Goal: Task Accomplishment & Management: Use online tool/utility

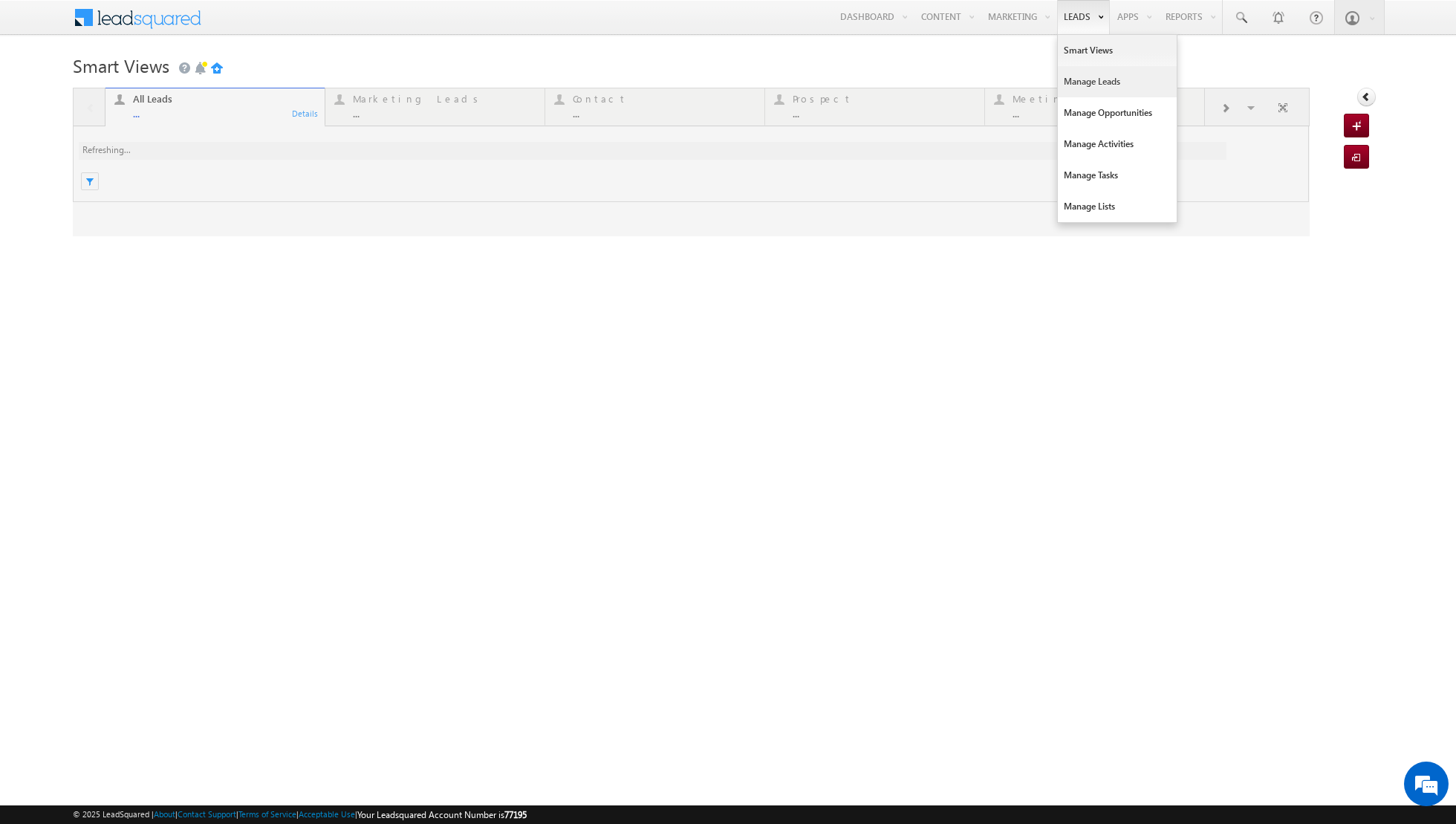
click at [1080, 76] on link "Manage Leads" at bounding box center [1118, 82] width 119 height 32
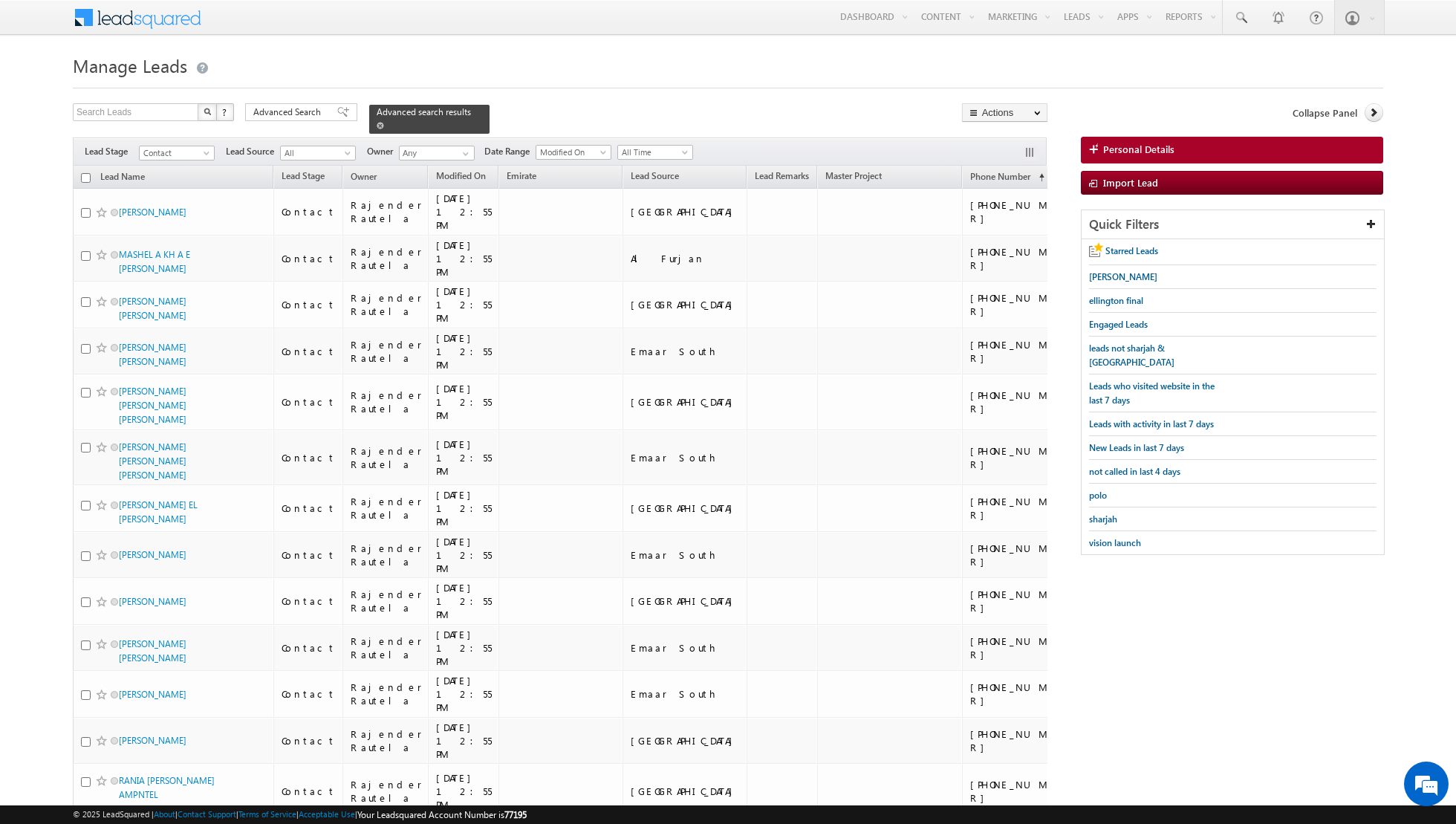
click at [377, 124] on span at bounding box center [380, 125] width 7 height 7
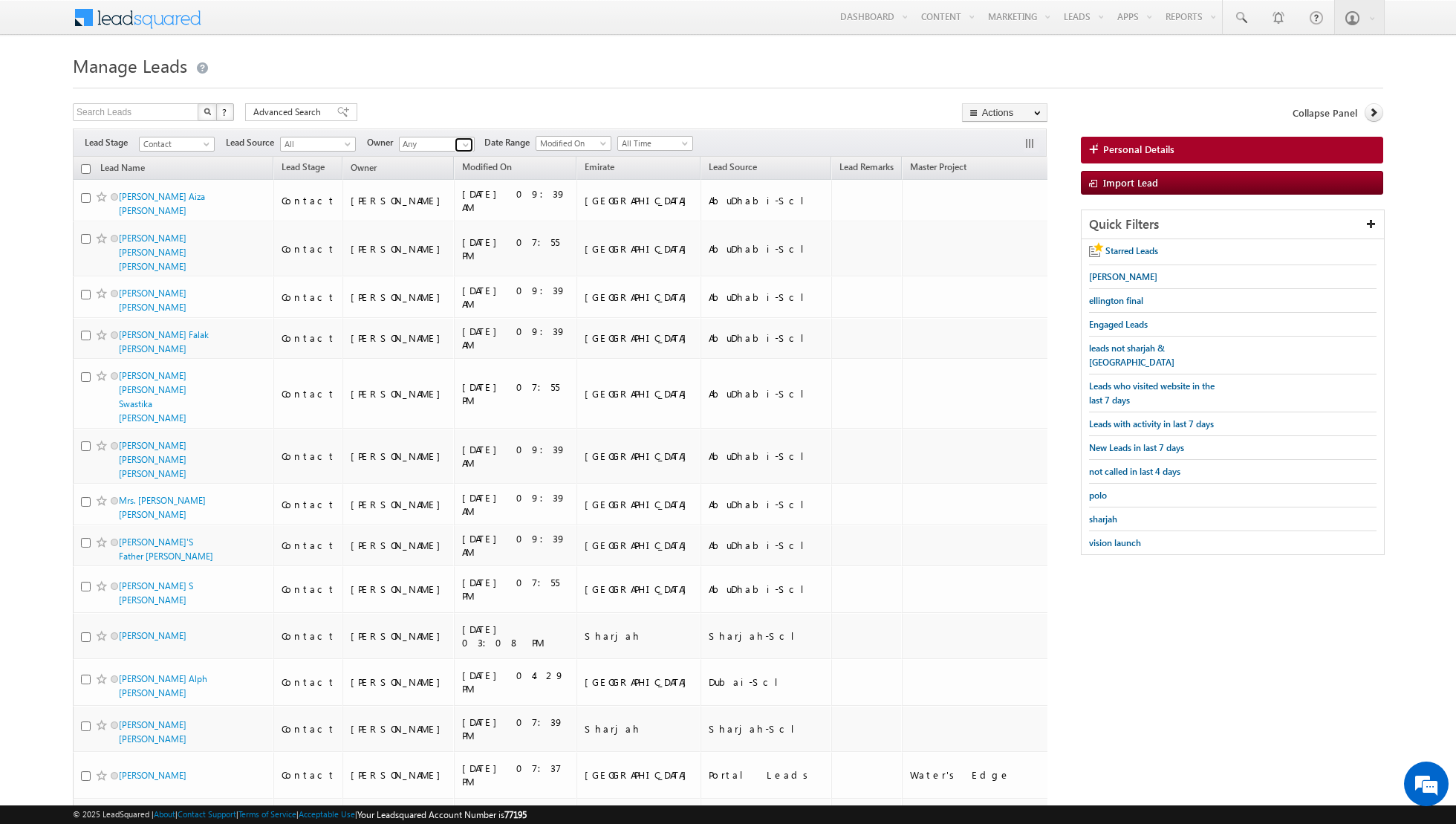
click at [465, 139] on span at bounding box center [466, 146] width 12 height 12
click at [457, 173] on link "Current User" at bounding box center [473, 174] width 149 height 17
type input "Current User"
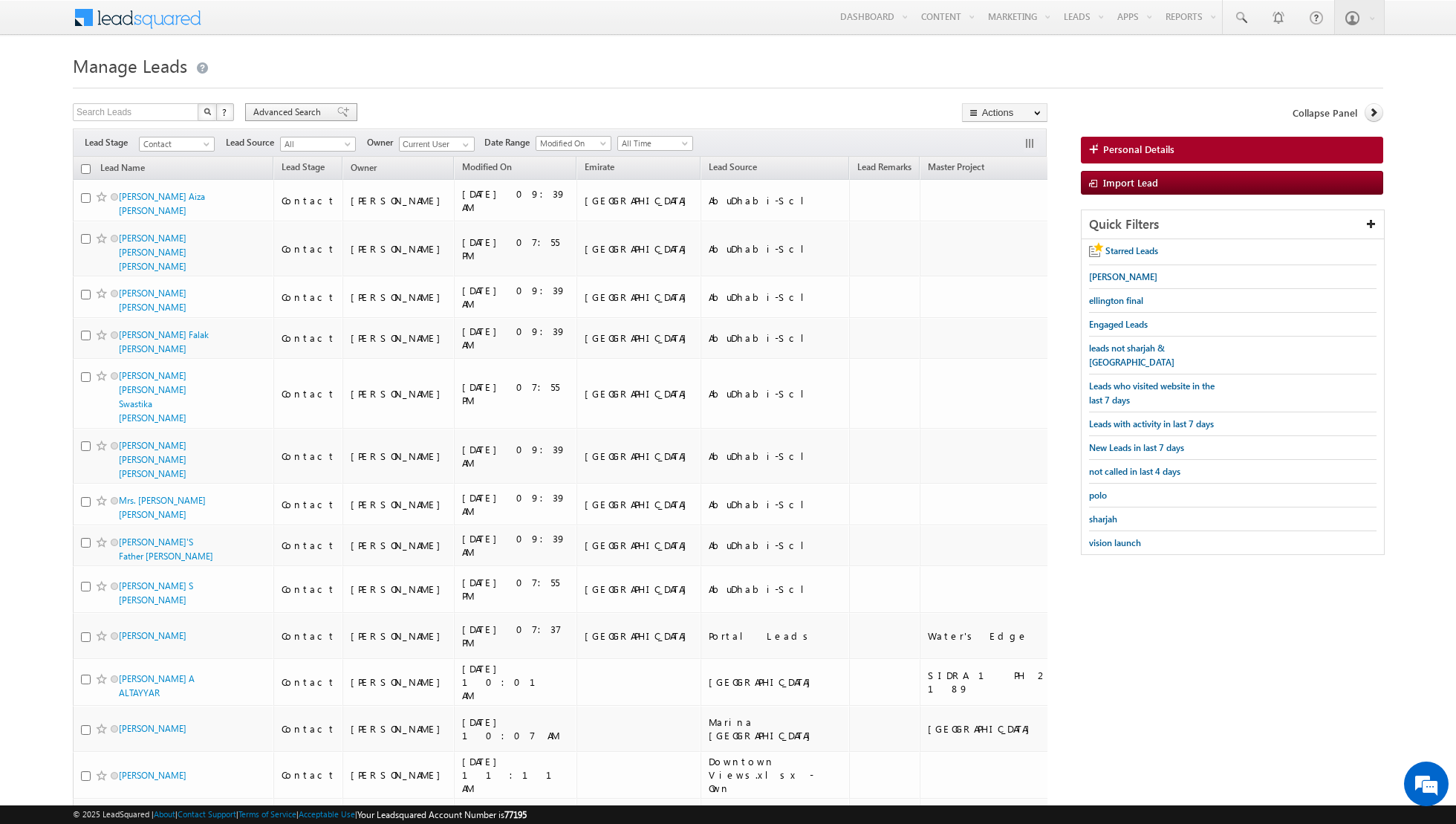
click at [337, 107] on span at bounding box center [344, 112] width 12 height 11
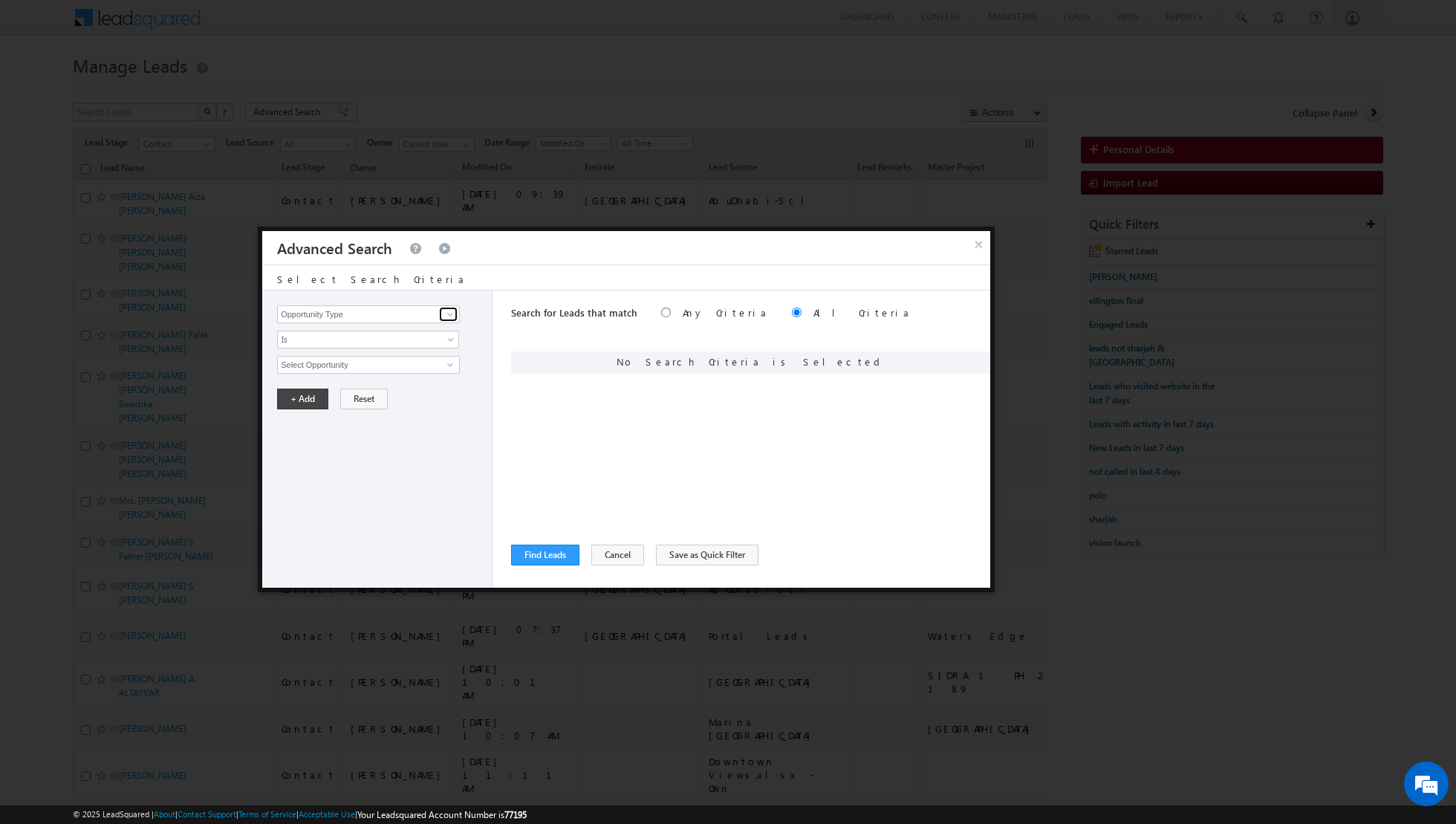
click at [446, 314] on span at bounding box center [451, 315] width 12 height 12
click at [418, 345] on link "Lead Source" at bounding box center [368, 344] width 183 height 17
type input "Lead Source"
click at [426, 363] on span "None Selected" at bounding box center [362, 365] width 168 height 17
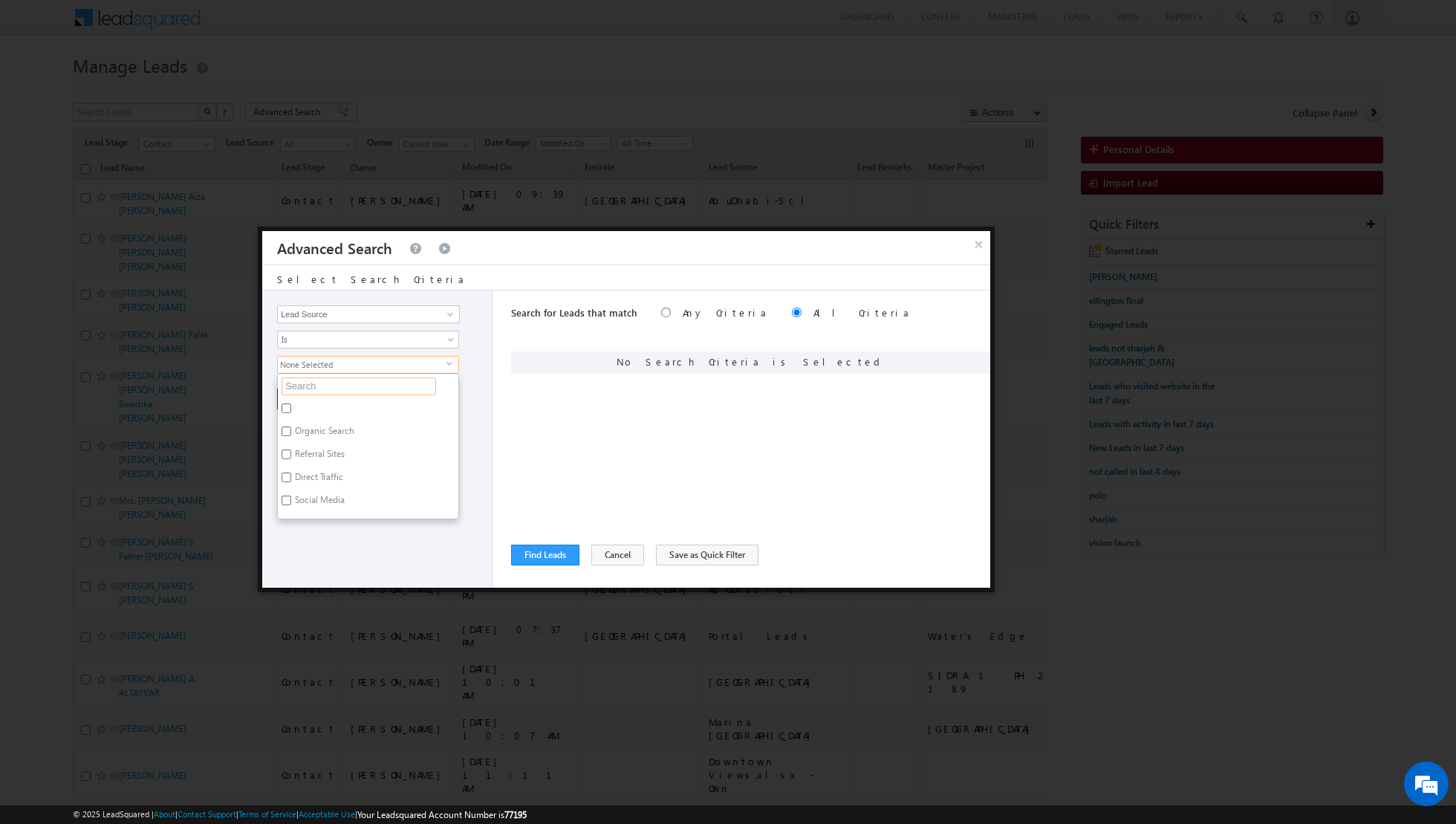
click at [385, 382] on input "text" at bounding box center [359, 387] width 154 height 18
type input "towns"
type input "town"
click at [312, 399] on label "[GEOGRAPHIC_DATA]" at bounding box center [336, 410] width 116 height 23
click at [291, 403] on input "[GEOGRAPHIC_DATA]" at bounding box center [286, 408] width 10 height 10
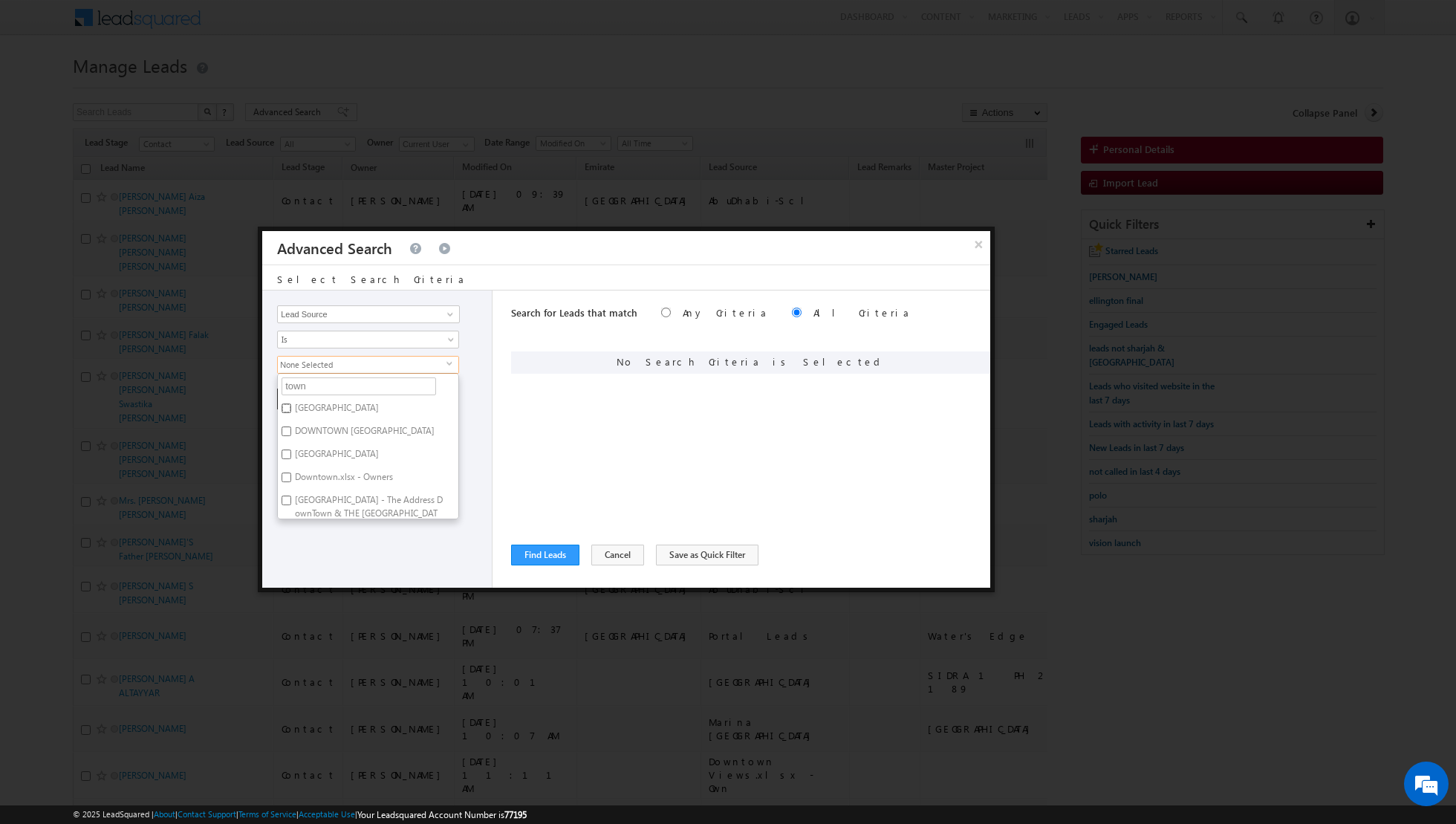
checkbox input "true"
click at [334, 553] on div "Opportunity Type Lead Activity Task Sales Group Prospect Id Address 1 Address 2…" at bounding box center [377, 438] width 231 height 297
click at [288, 402] on button "+ Add" at bounding box center [302, 399] width 51 height 21
click at [453, 318] on span at bounding box center [451, 315] width 12 height 12
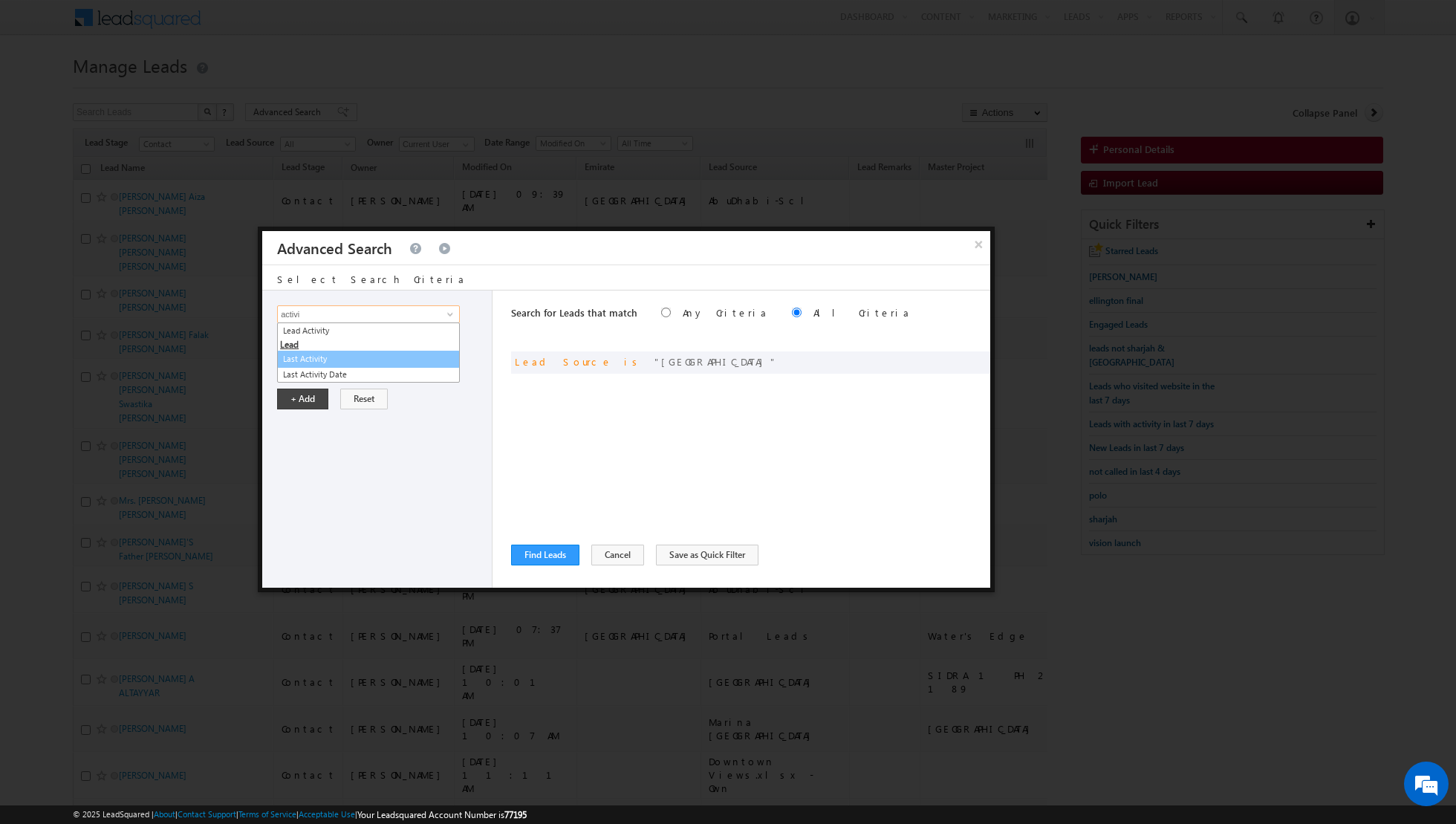
click at [380, 359] on link "Last Activity" at bounding box center [368, 359] width 183 height 17
type input "Last Activity"
click at [389, 363] on span "None Selected" at bounding box center [362, 365] width 168 height 17
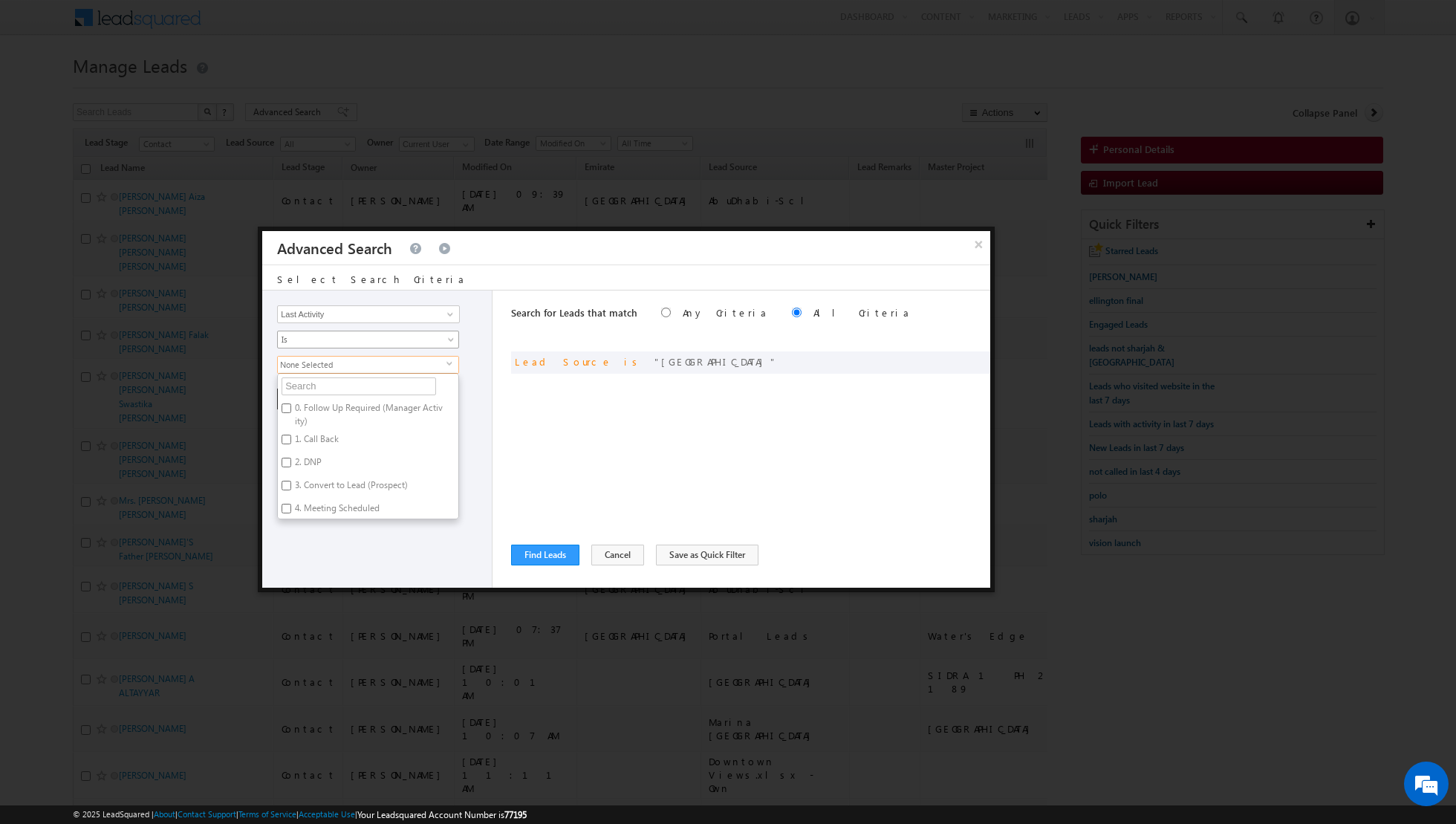
click at [380, 342] on span "Is" at bounding box center [359, 339] width 161 height 13
click at [353, 366] on link "Is Not" at bounding box center [368, 369] width 181 height 13
click at [361, 366] on span "None Selected" at bounding box center [362, 365] width 168 height 17
click at [345, 391] on input "text" at bounding box center [359, 387] width 154 height 18
type input "outb"
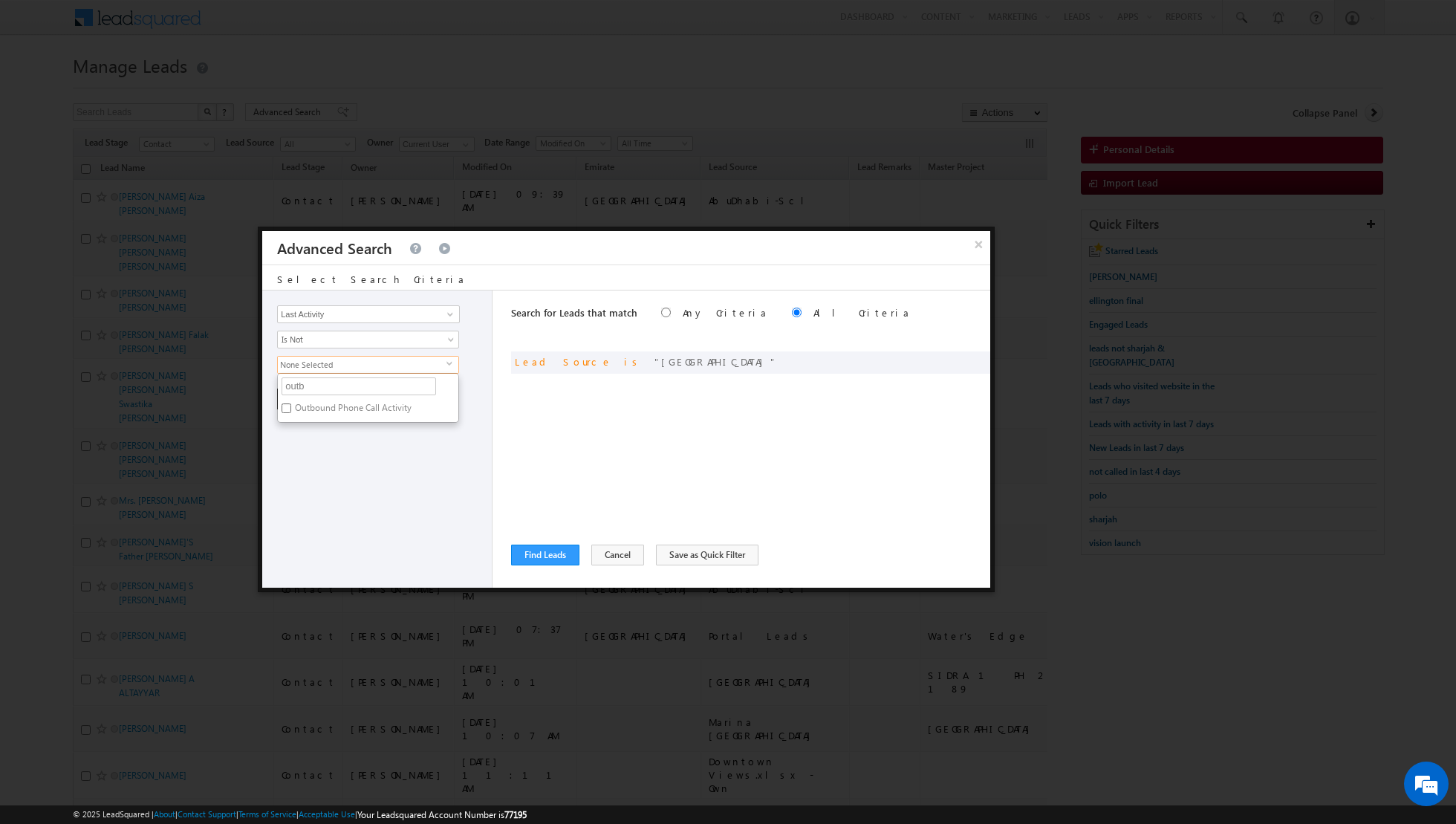
click at [309, 411] on label "Outbound Phone Call Activity" at bounding box center [352, 410] width 149 height 23
click at [291, 411] on input "Outbound Phone Call Activity" at bounding box center [286, 408] width 10 height 10
checkbox input "true"
click at [376, 456] on div "Opportunity Type Lead Activity Task Sales Group Prospect Id Address 1 Address 2…" at bounding box center [377, 438] width 231 height 297
click at [448, 360] on span "select" at bounding box center [452, 364] width 12 height 7
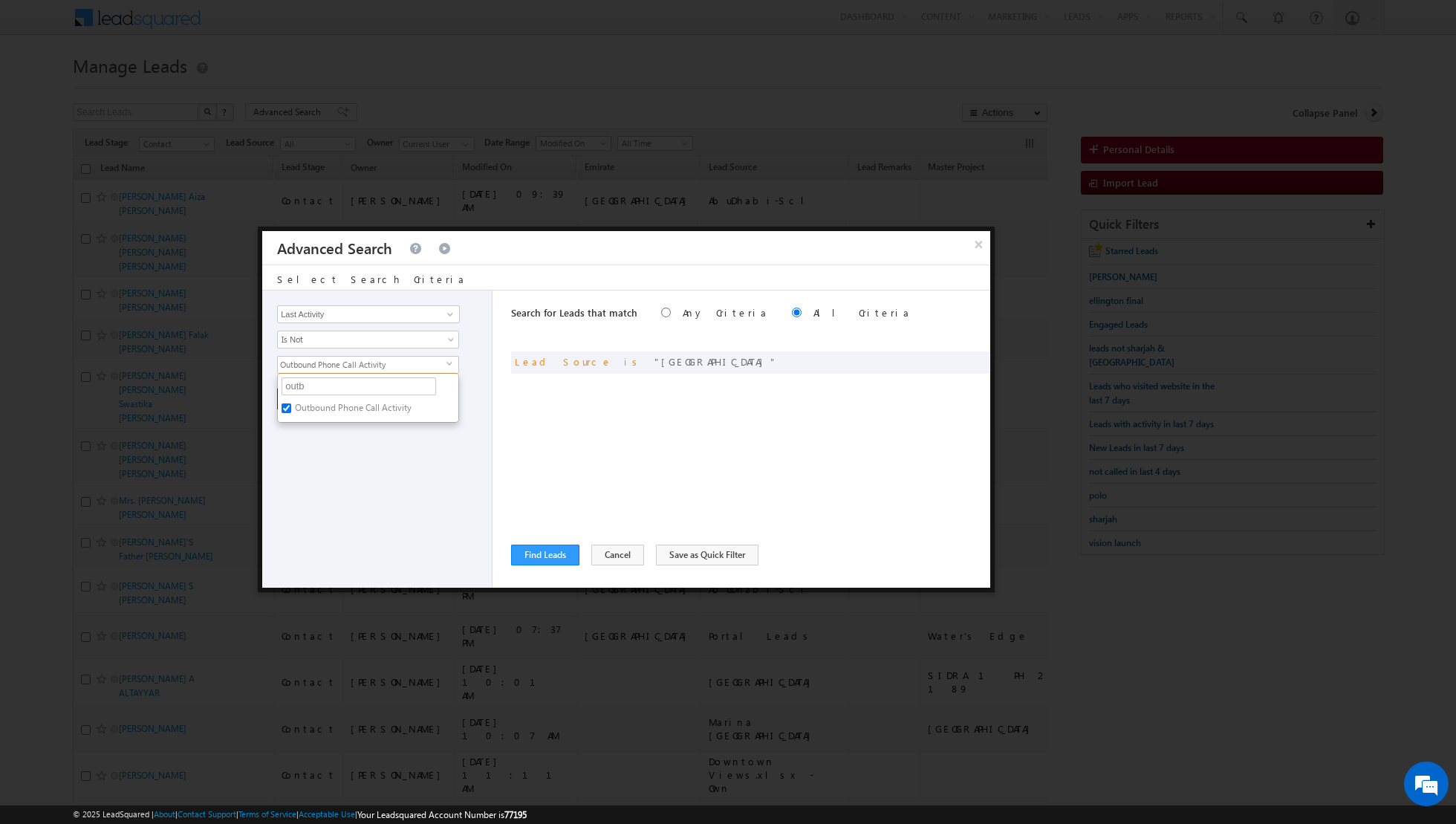
click at [366, 465] on div "Opportunity Type Lead Activity Task Sales Group Prospect Id Address 1 Address 2…" at bounding box center [377, 438] width 231 height 297
click at [298, 391] on button "+ Add" at bounding box center [302, 399] width 51 height 21
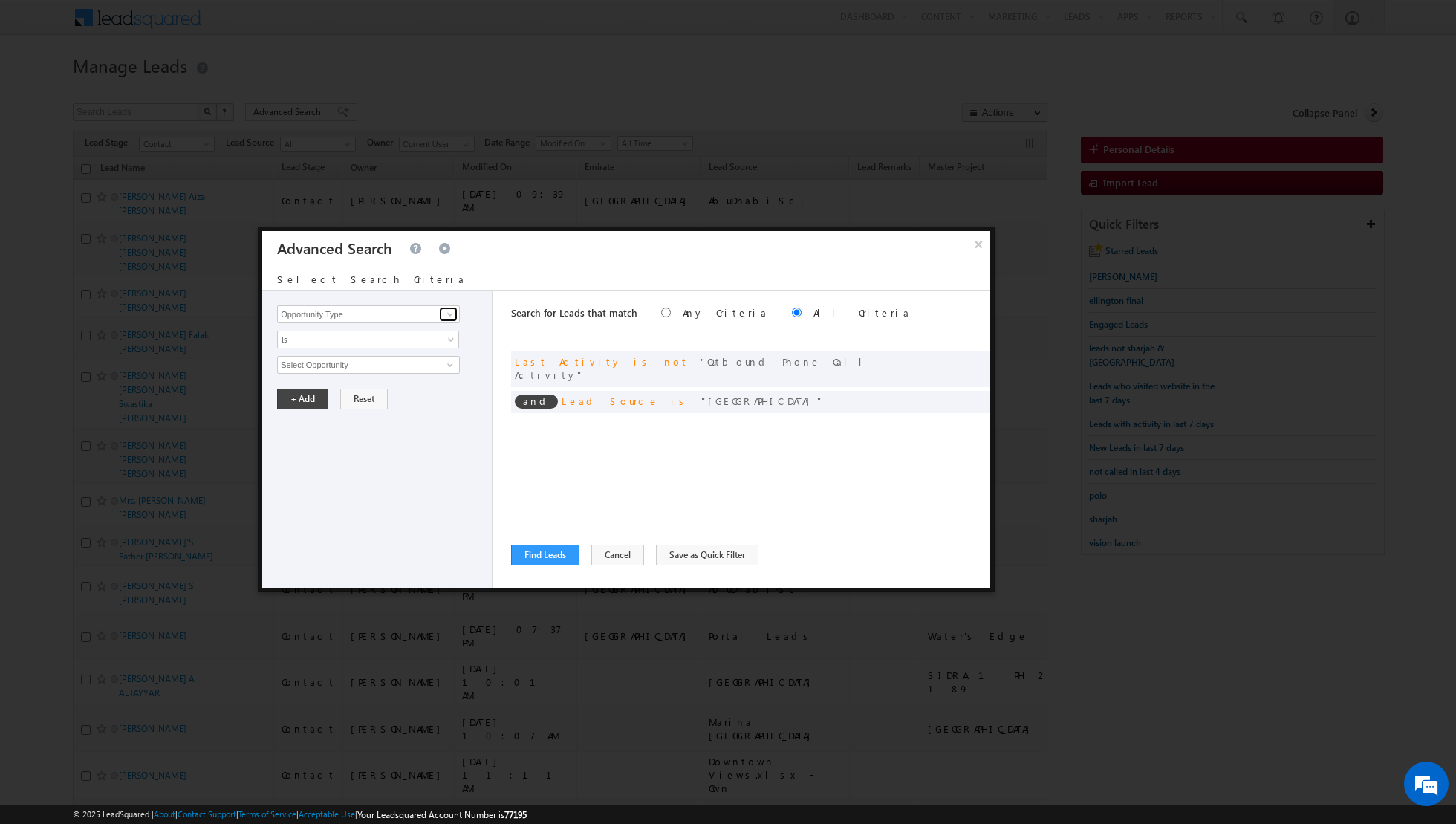
click at [444, 316] on span at bounding box center [451, 315] width 12 height 12
click at [482, 394] on div "+ Add Reset" at bounding box center [380, 399] width 207 height 21
click at [446, 312] on span at bounding box center [451, 315] width 12 height 12
click at [376, 335] on link "Lead Activity" at bounding box center [368, 330] width 183 height 17
type input "Lead Activity"
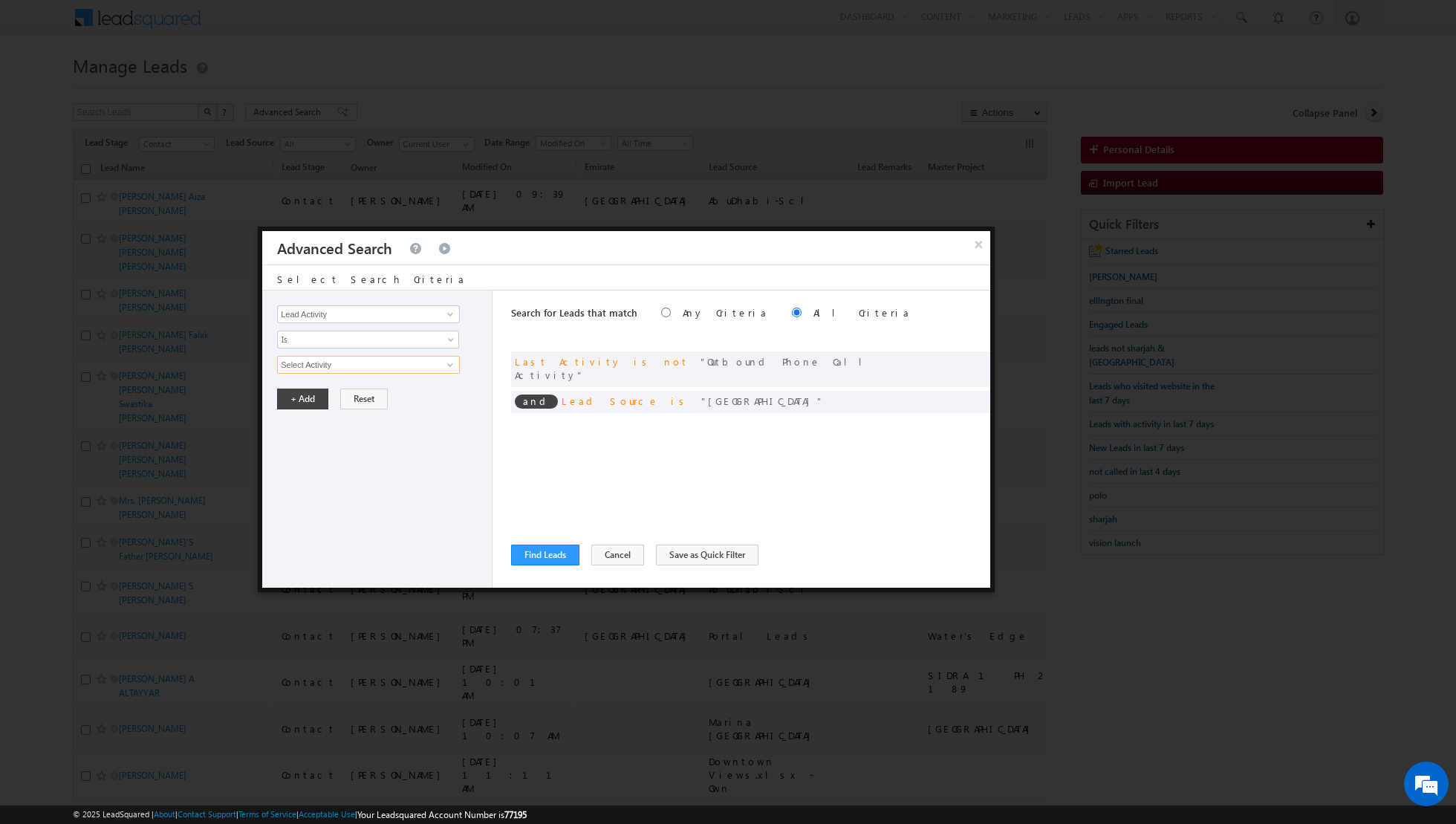
click at [394, 368] on input "Select Activity" at bounding box center [368, 365] width 183 height 18
click at [451, 366] on span at bounding box center [451, 365] width 12 height 12
type input "b"
click at [386, 418] on link "6. Not Interested" at bounding box center [368, 423] width 183 height 17
type input "6. Not Interested"
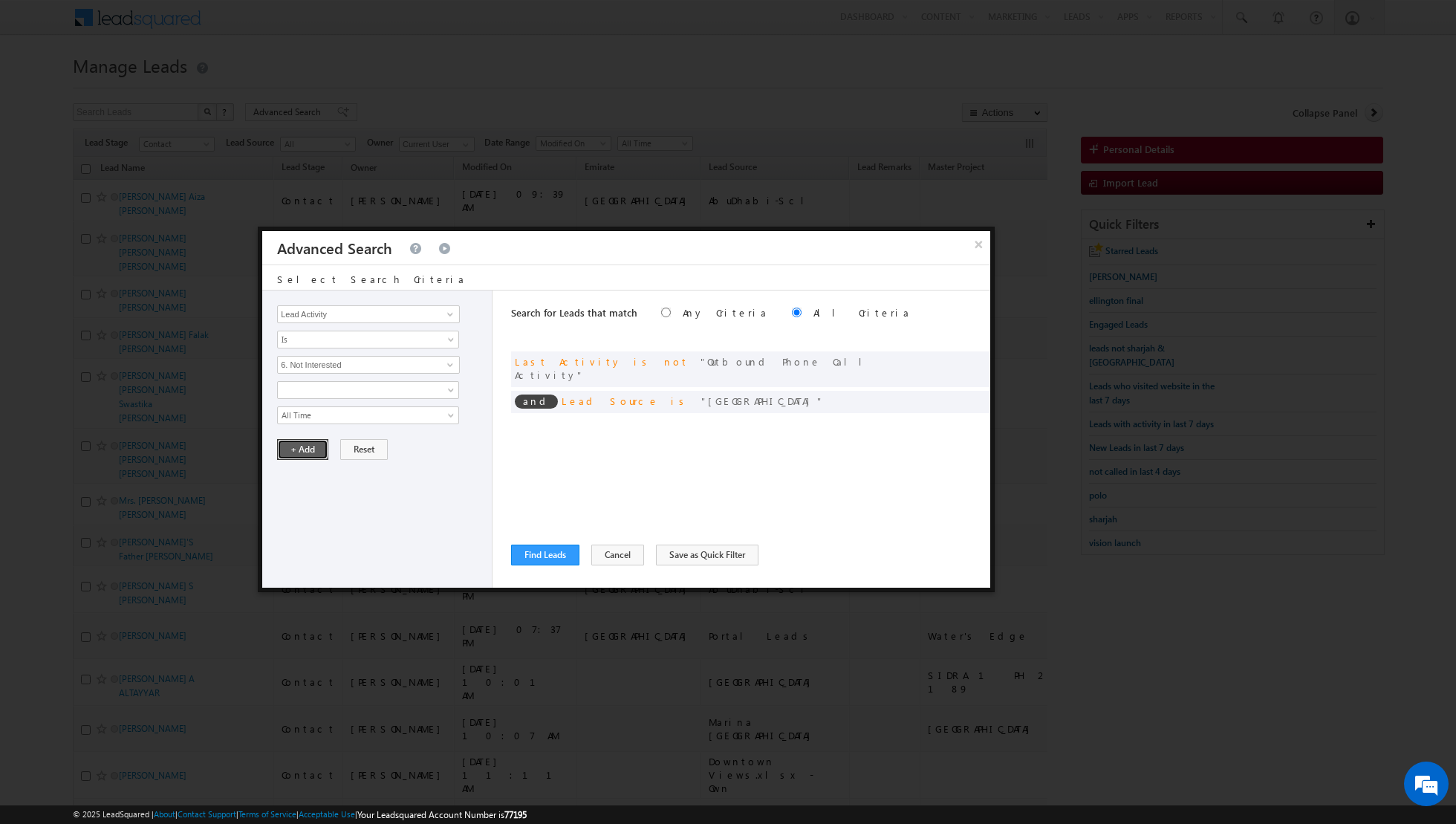
click at [295, 442] on button "+ Add" at bounding box center [302, 450] width 51 height 21
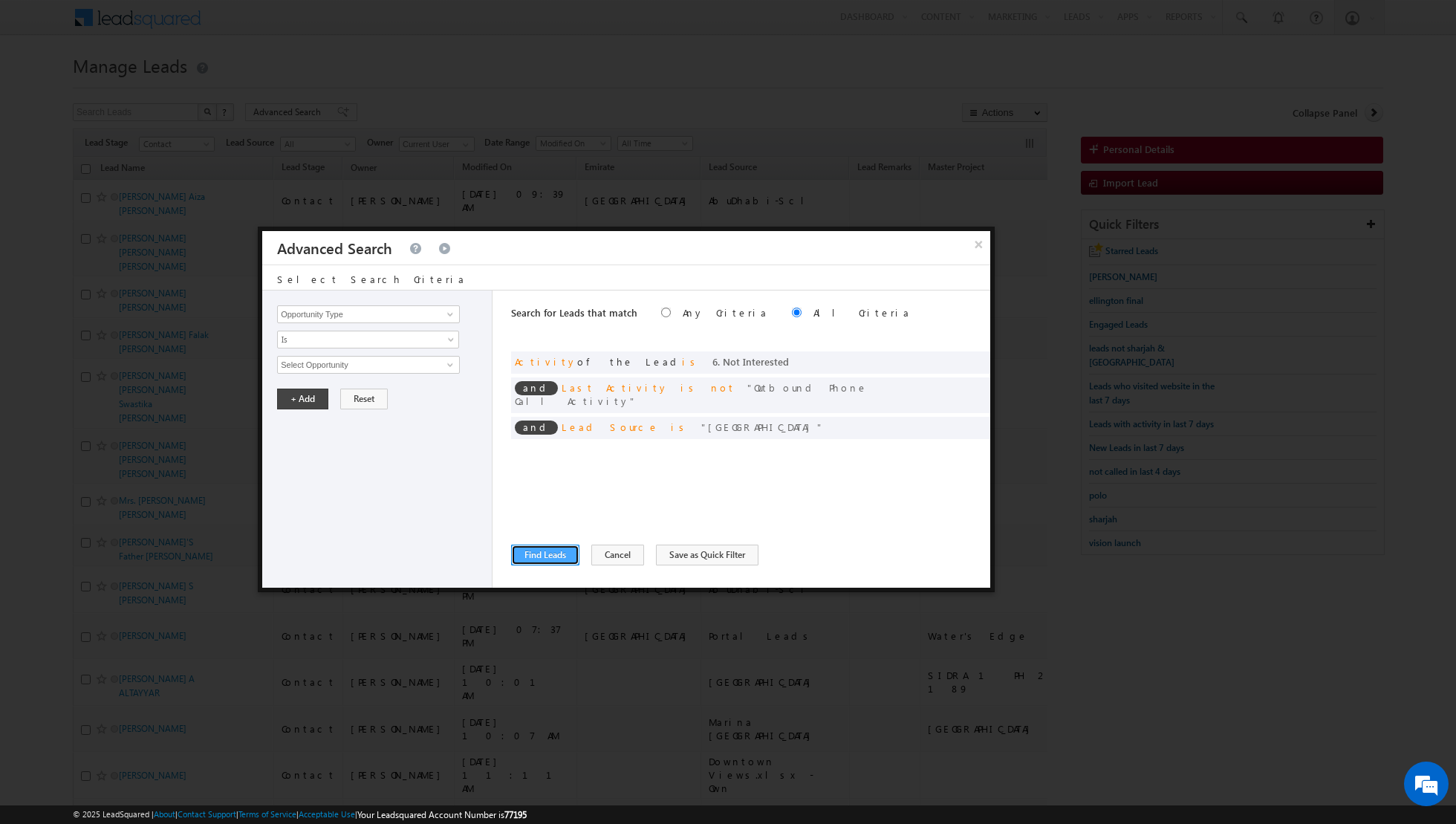
click at [539, 554] on button "Find Leads" at bounding box center [545, 555] width 68 height 21
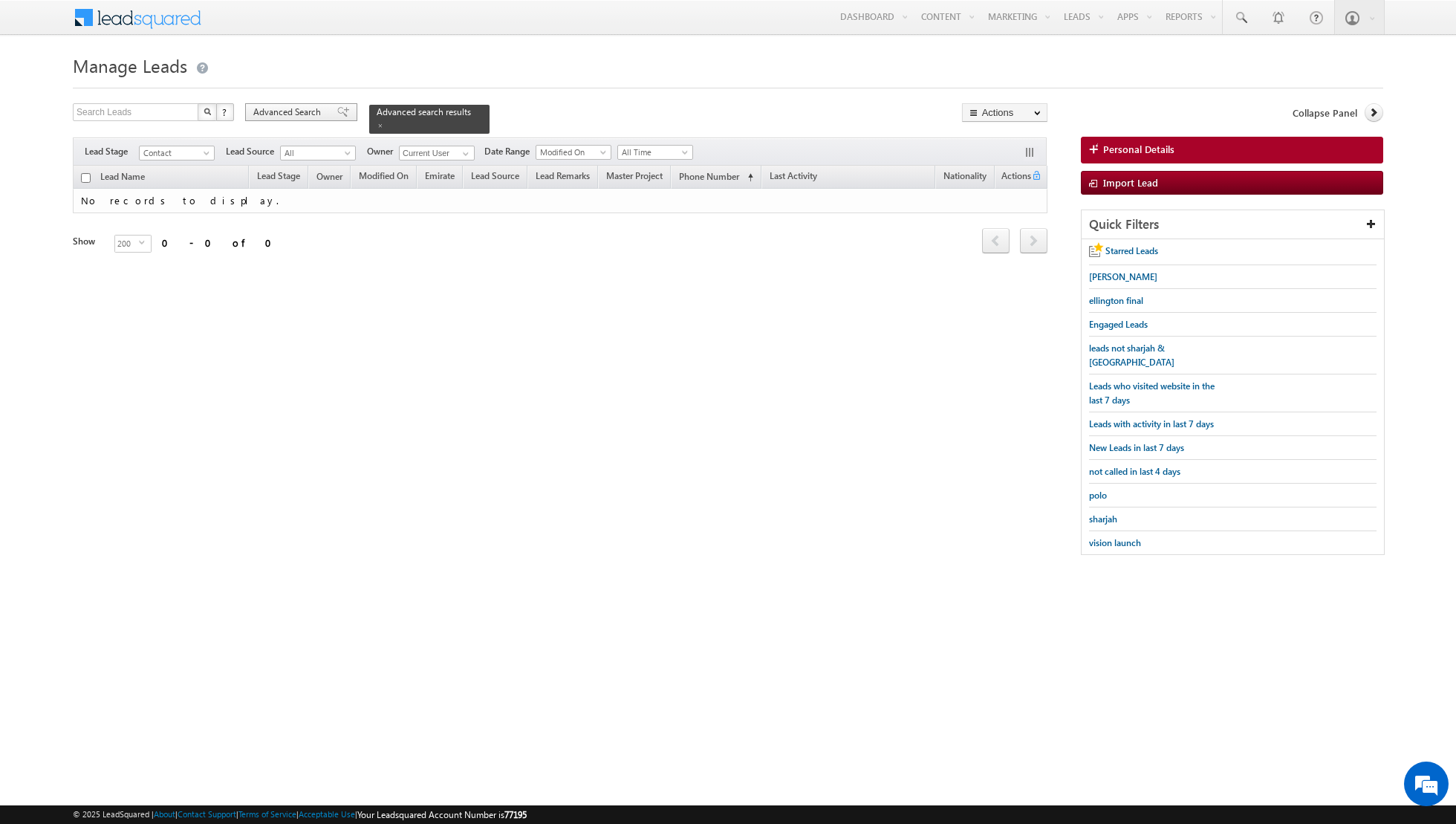
click at [339, 110] on span at bounding box center [344, 112] width 12 height 11
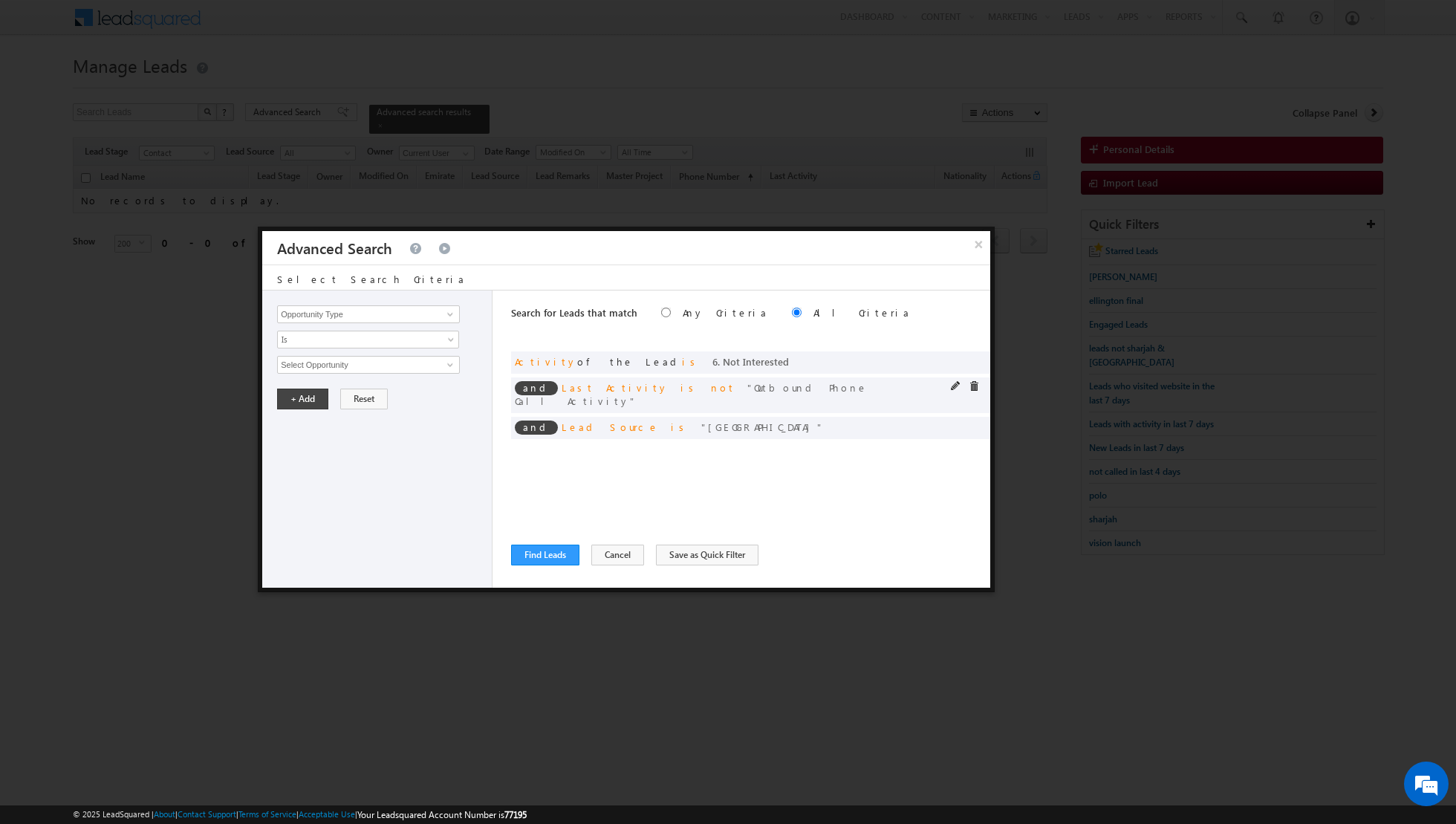
click at [973, 380] on div "and Last Activity is not Outbound Phone Call Activity" at bounding box center [750, 395] width 479 height 36
click at [973, 383] on span at bounding box center [974, 387] width 11 height 11
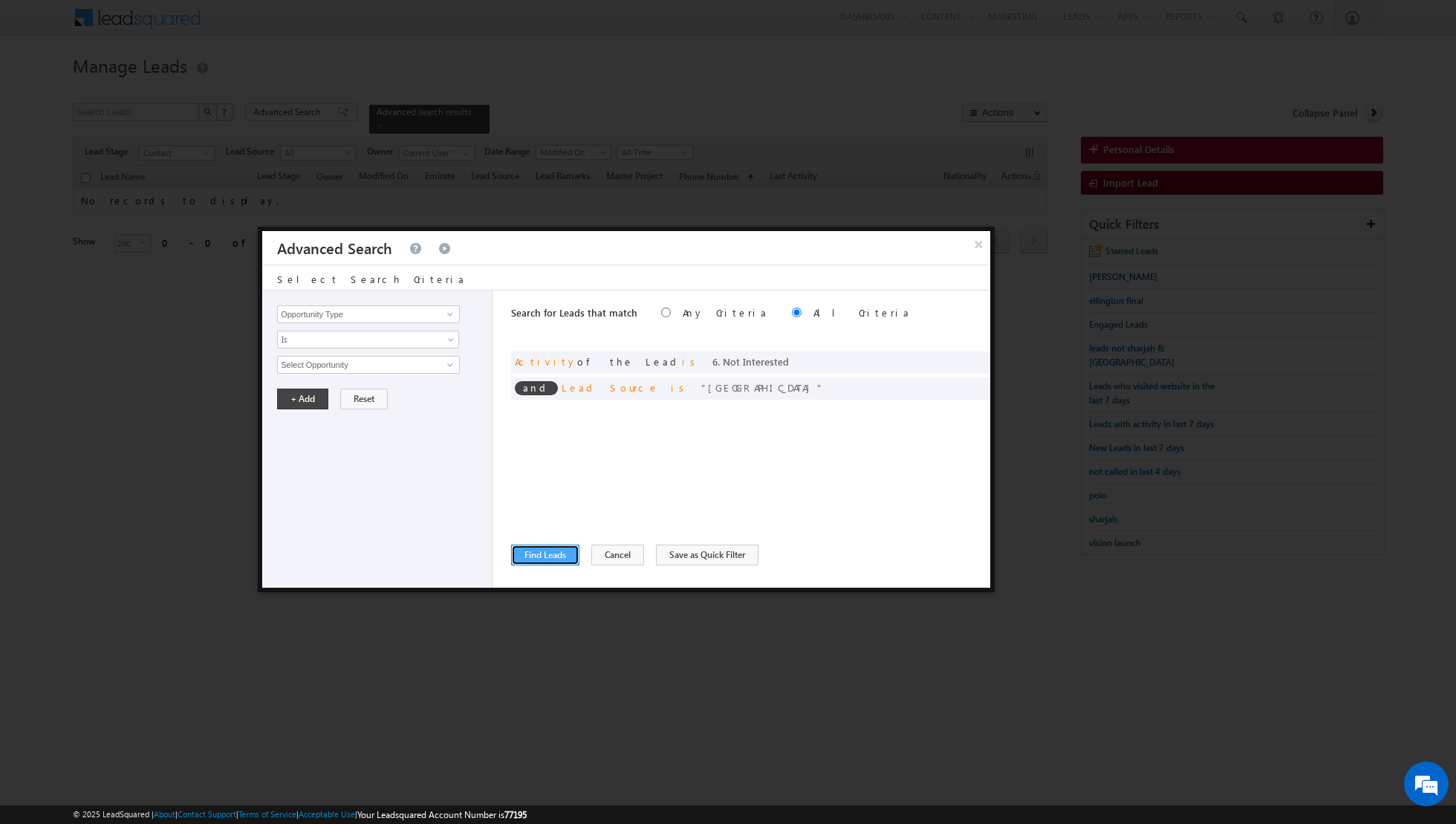
click at [543, 555] on button "Find Leads" at bounding box center [545, 555] width 68 height 21
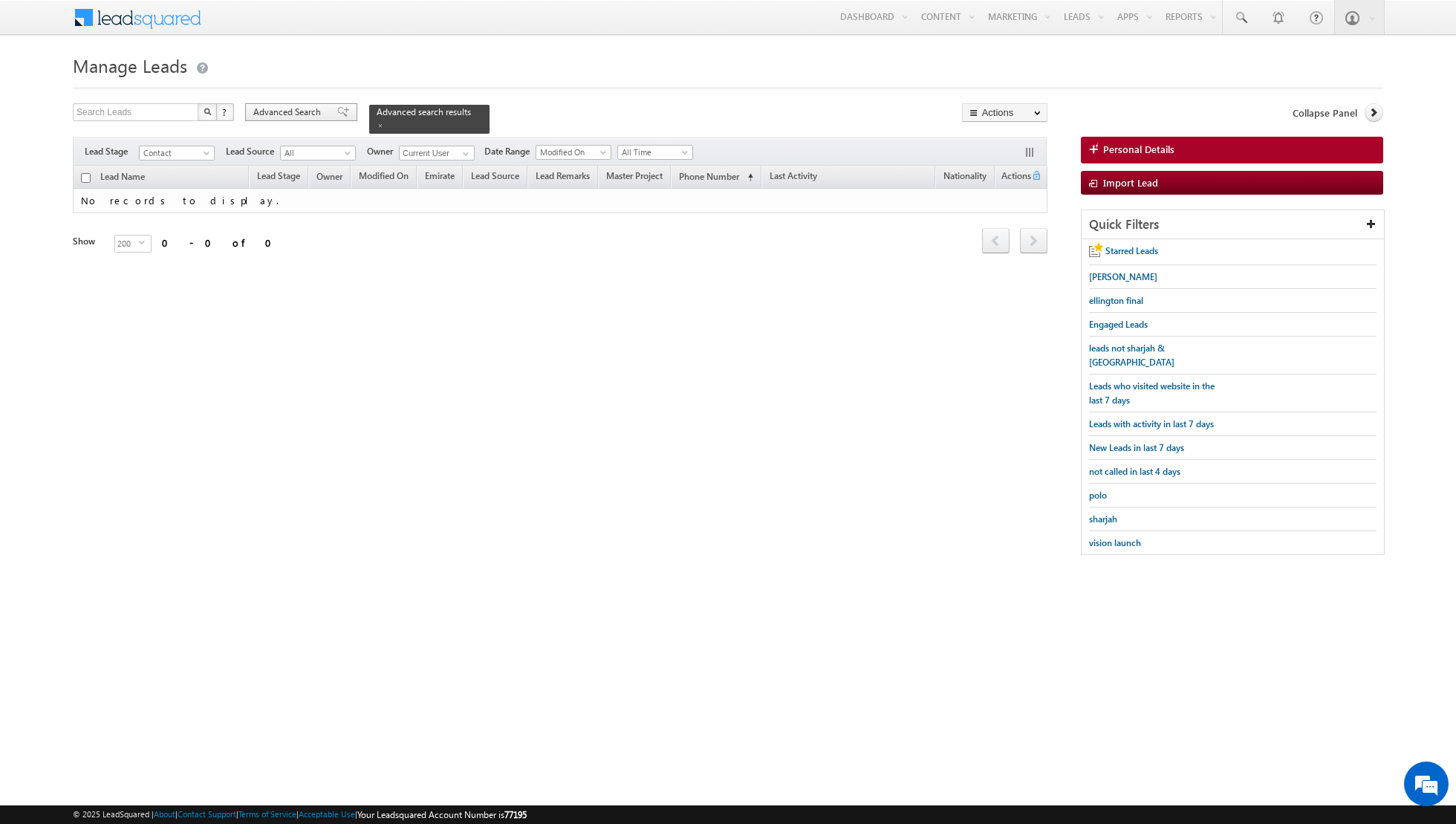
click at [337, 112] on span at bounding box center [344, 112] width 12 height 11
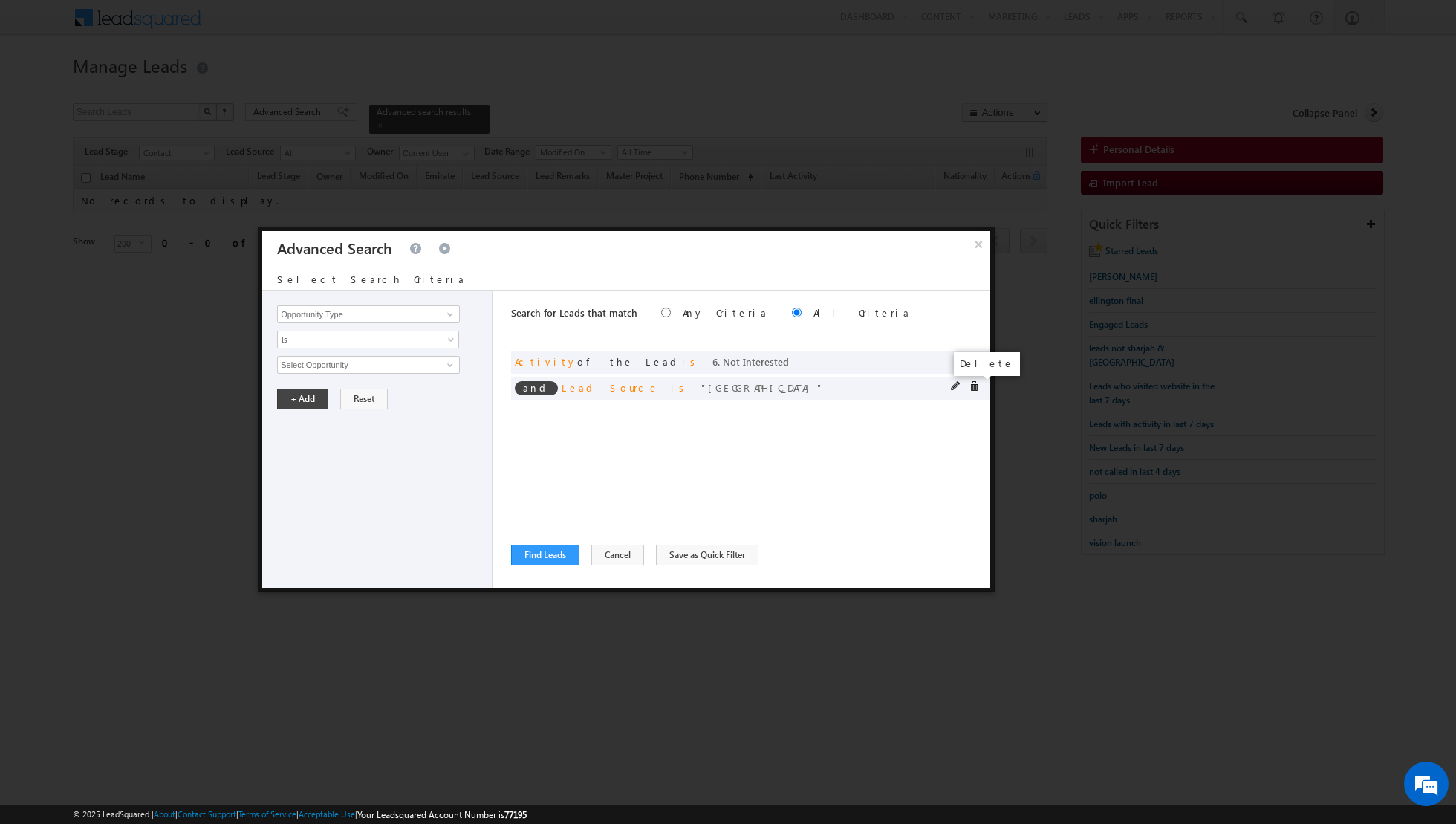
click at [977, 387] on span at bounding box center [974, 387] width 11 height 11
click at [452, 318] on span at bounding box center [451, 315] width 12 height 12
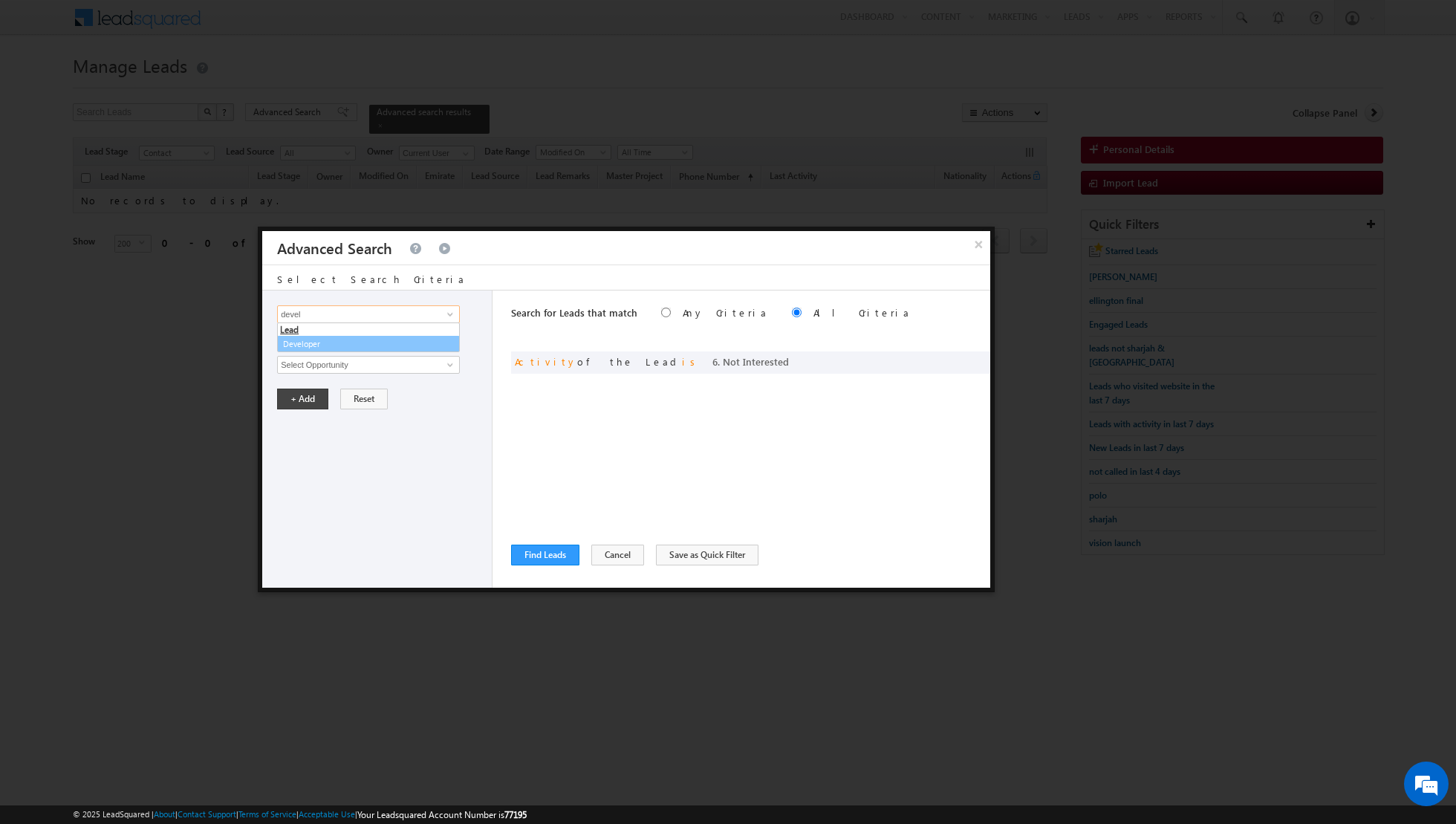
type input "devel"
click at [415, 320] on input at bounding box center [368, 314] width 183 height 18
click at [383, 339] on link "Developer" at bounding box center [368, 344] width 183 height 17
type input "Developer"
click at [372, 363] on span "None Selected" at bounding box center [362, 365] width 168 height 17
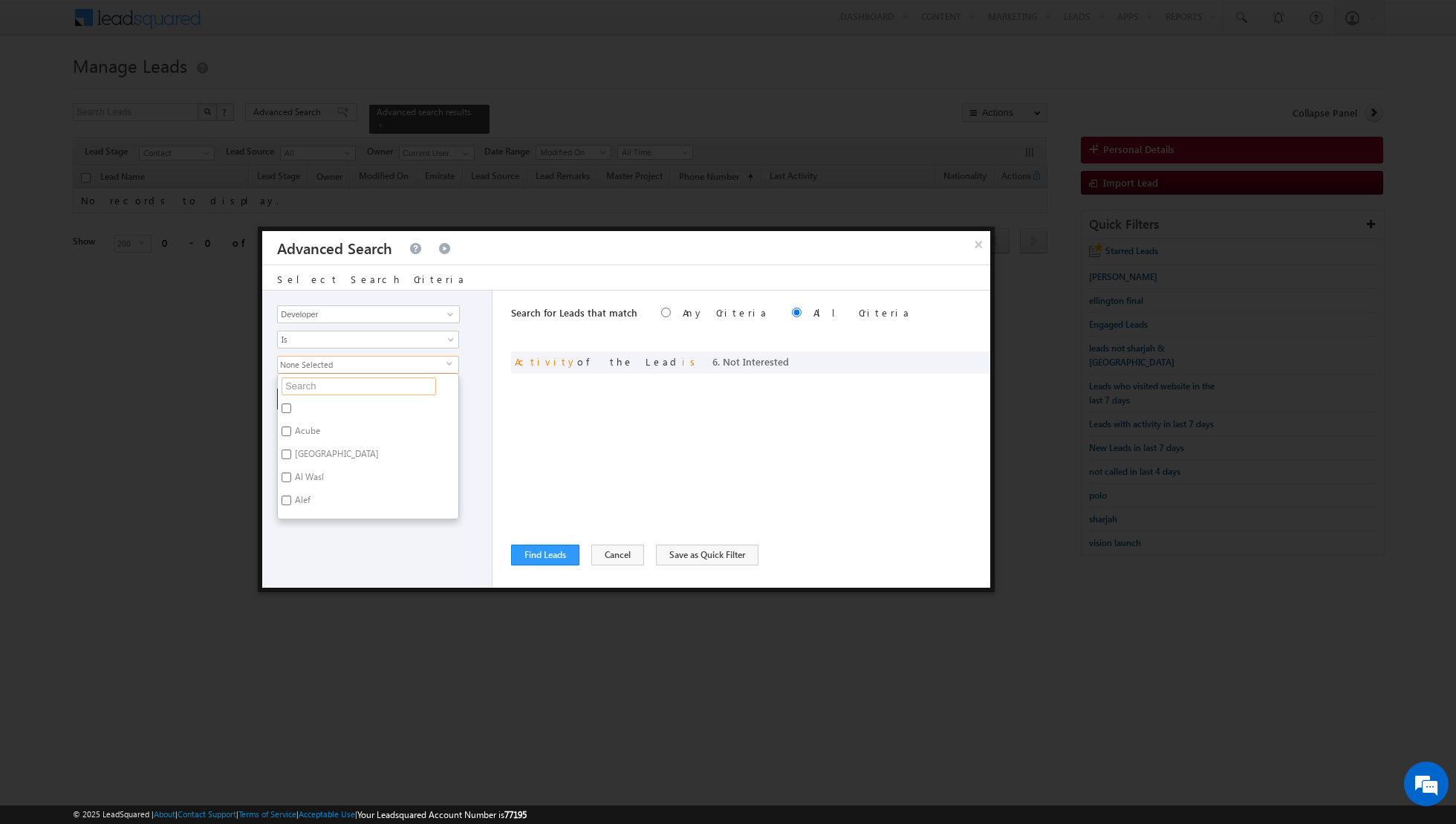
click at [342, 387] on input "text" at bounding box center [359, 387] width 154 height 18
type input "nsha"
click at [295, 401] on label "Nshama" at bounding box center [309, 410] width 64 height 23
click at [291, 403] on input "Nshama" at bounding box center [286, 408] width 10 height 10
checkbox input "true"
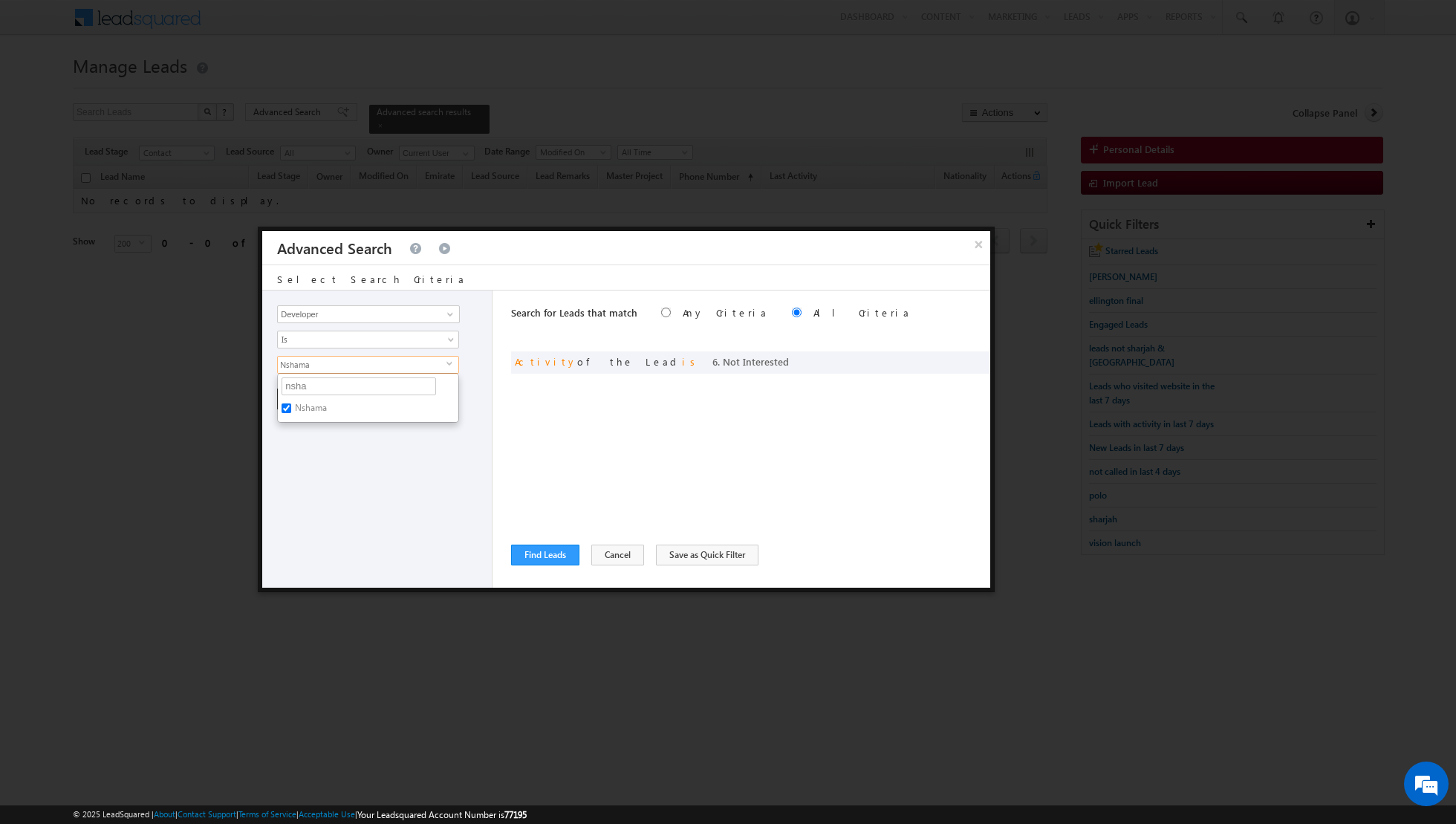
click at [309, 472] on div "Opportunity Type Lead Activity Task Sales Group Prospect Id Address 1 Address 2…" at bounding box center [377, 438] width 231 height 297
click at [304, 399] on button "+ Add" at bounding box center [302, 399] width 51 height 21
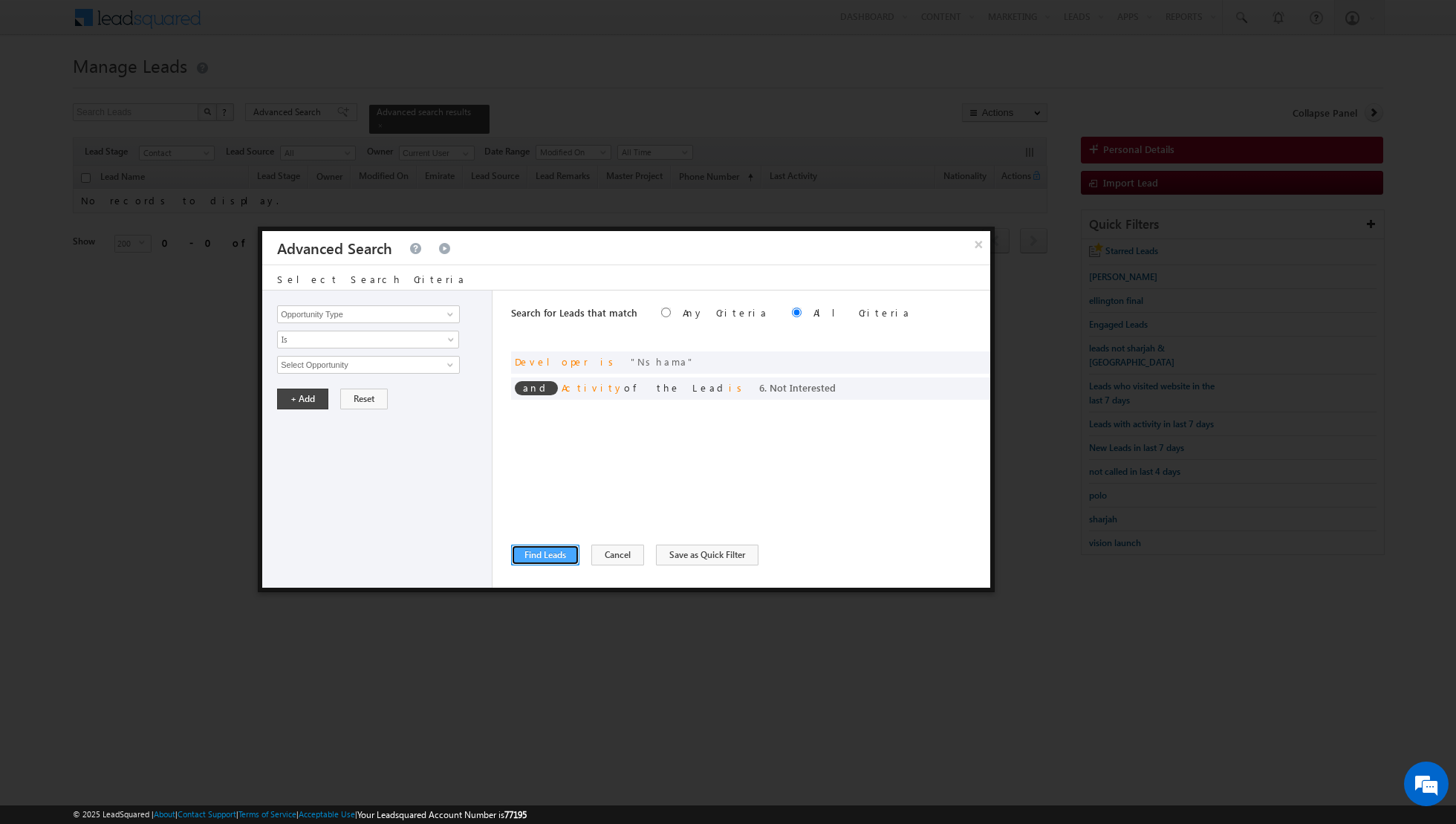
click at [530, 553] on button "Find Leads" at bounding box center [545, 555] width 68 height 21
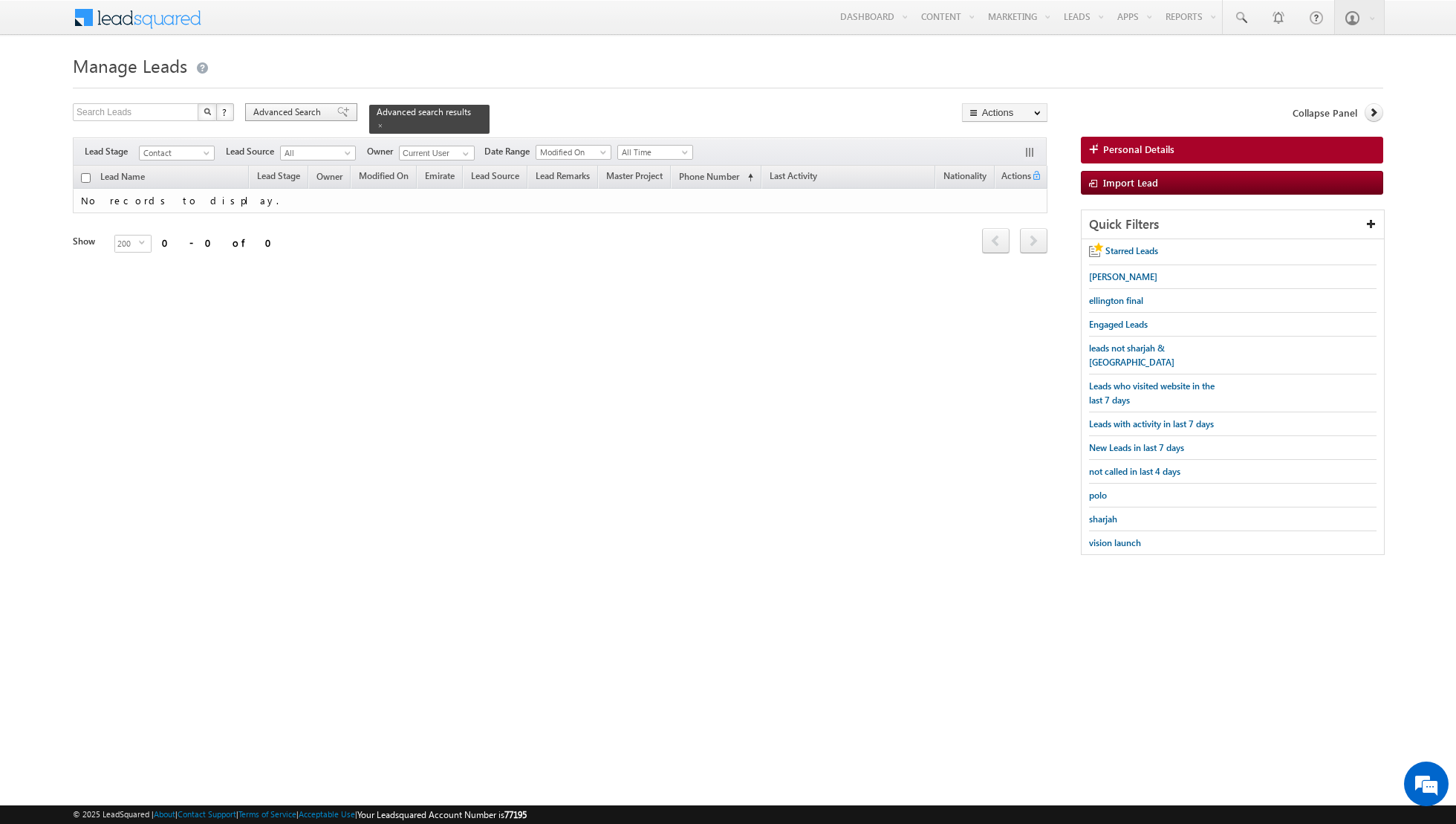
click at [337, 107] on span at bounding box center [344, 112] width 12 height 11
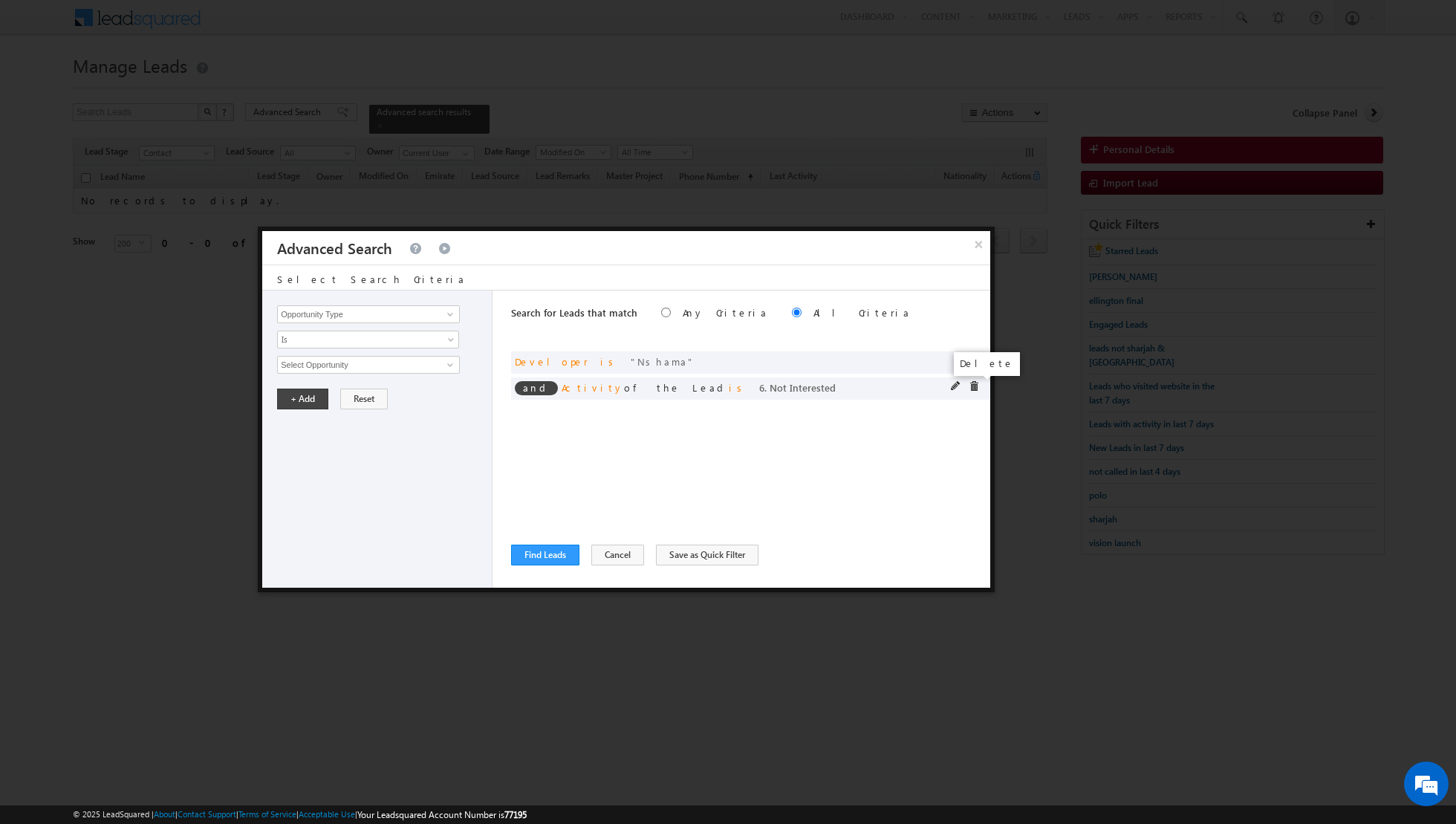
click at [969, 387] on span at bounding box center [974, 387] width 11 height 11
click at [540, 561] on button "Find Leads" at bounding box center [545, 555] width 68 height 21
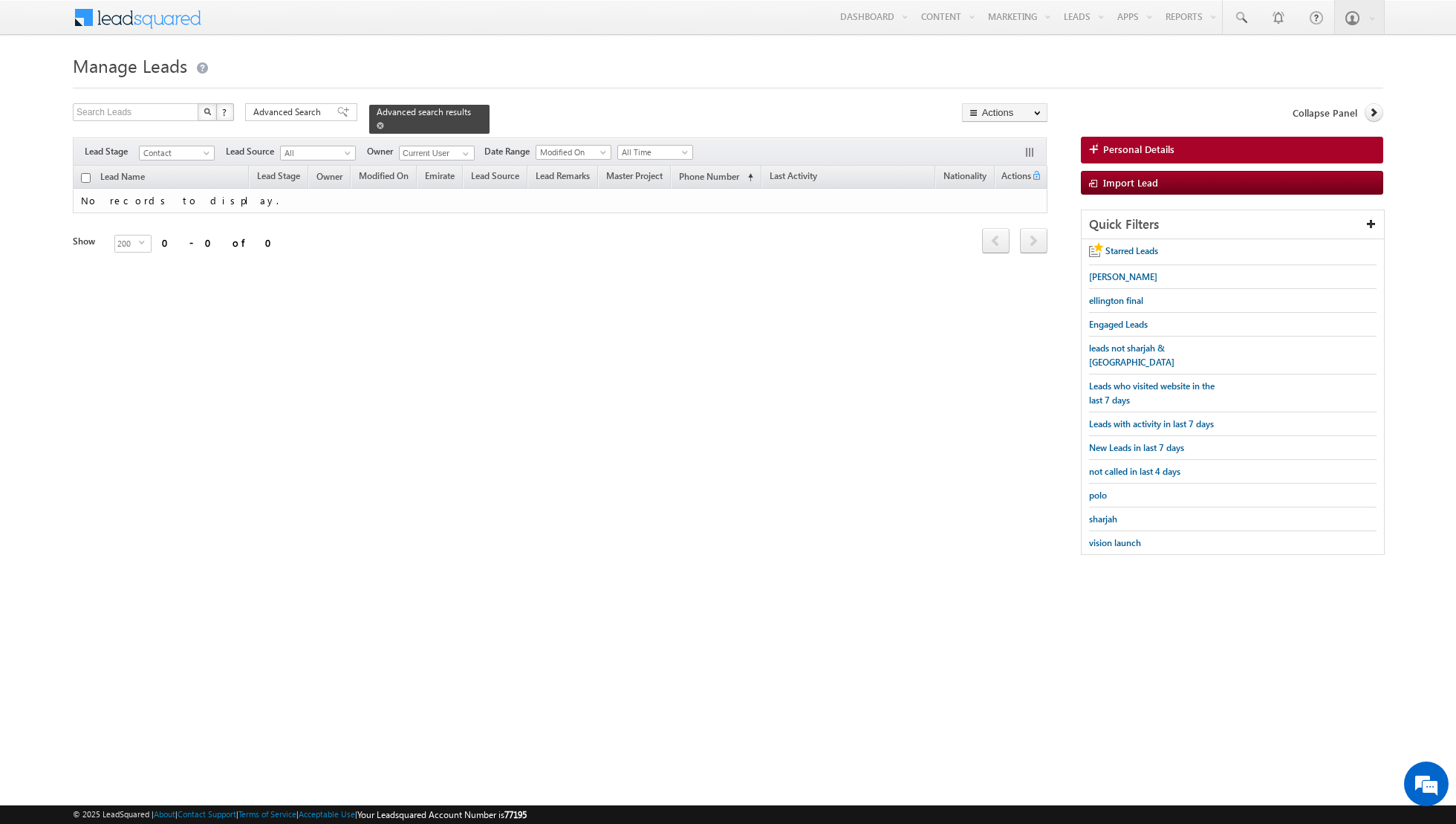
click at [377, 124] on span at bounding box center [380, 125] width 7 height 7
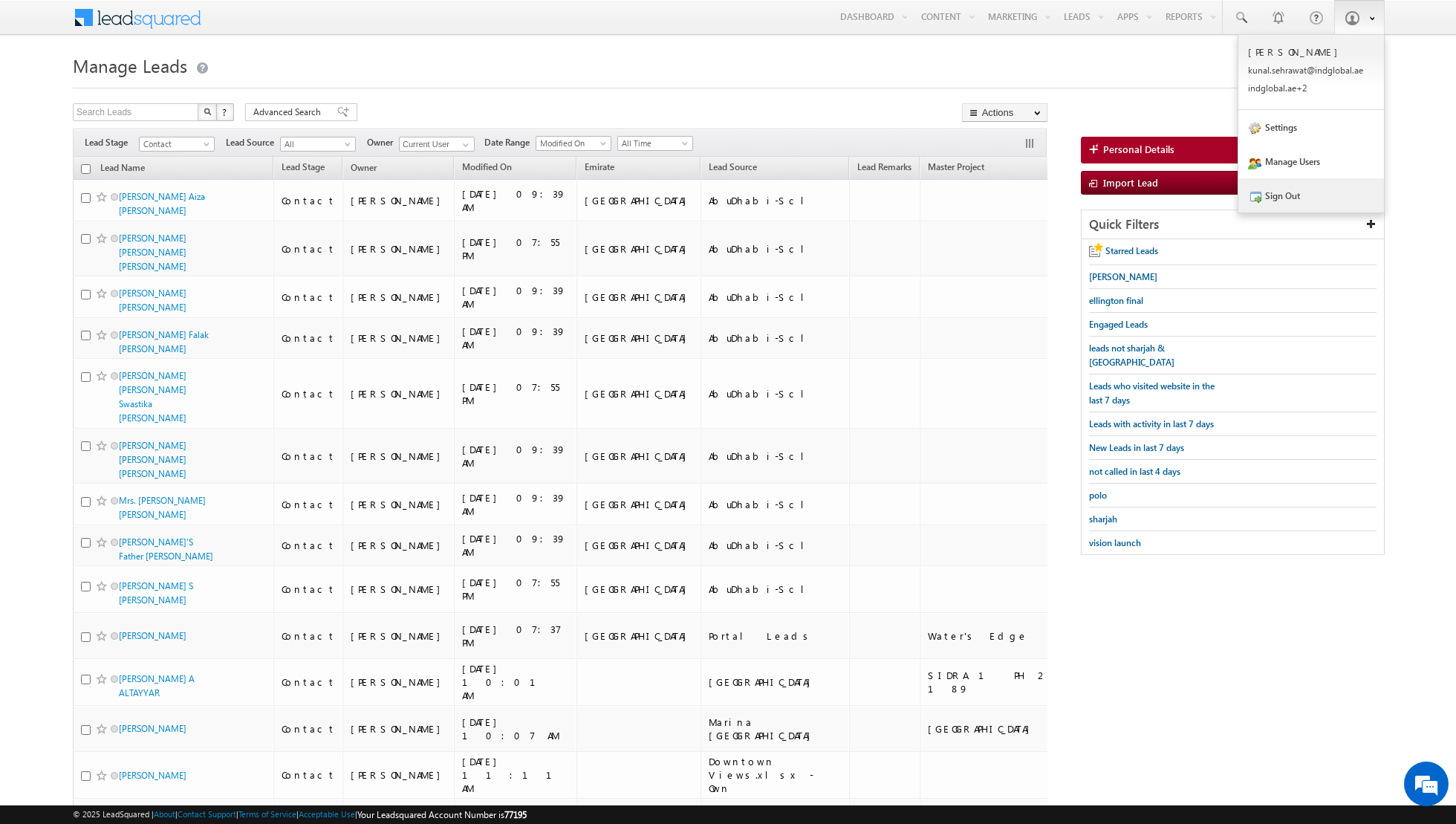
click at [1339, 202] on link "Sign Out" at bounding box center [1311, 195] width 146 height 34
